Goal: Navigation & Orientation: Find specific page/section

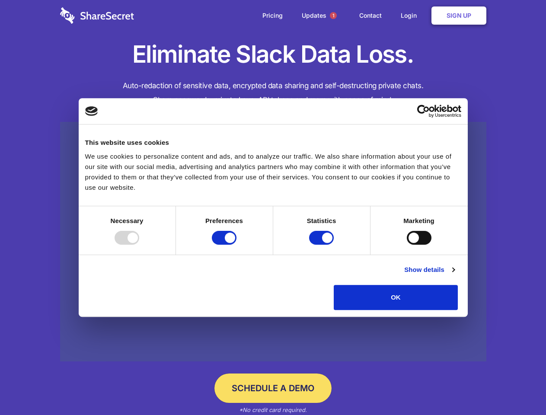
click at [139, 245] on div at bounding box center [127, 238] width 25 height 14
click at [236, 245] on input "Preferences" at bounding box center [224, 238] width 25 height 14
checkbox input "false"
click at [322, 245] on input "Statistics" at bounding box center [321, 238] width 25 height 14
checkbox input "false"
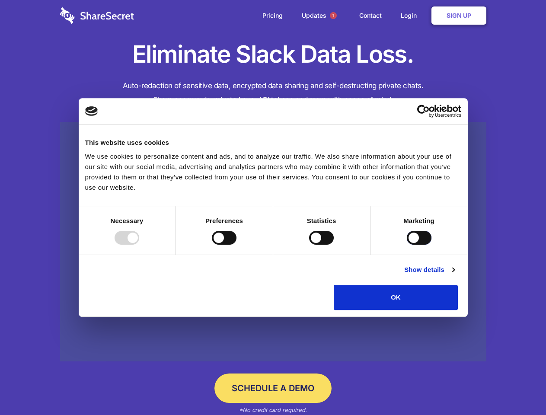
click at [407, 245] on input "Marketing" at bounding box center [419, 238] width 25 height 14
checkbox input "true"
click at [454, 275] on link "Show details" at bounding box center [429, 270] width 50 height 10
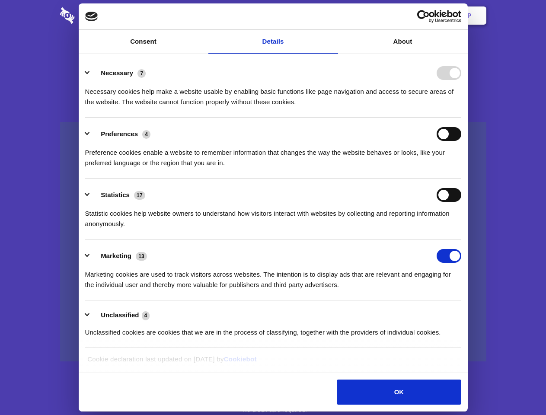
click at [461, 118] on li "Necessary 7 Necessary cookies help make a website usable by enabling basic func…" at bounding box center [273, 87] width 376 height 61
click at [333, 16] on span "1" at bounding box center [333, 15] width 7 height 7
